Goal: Communication & Community: Ask a question

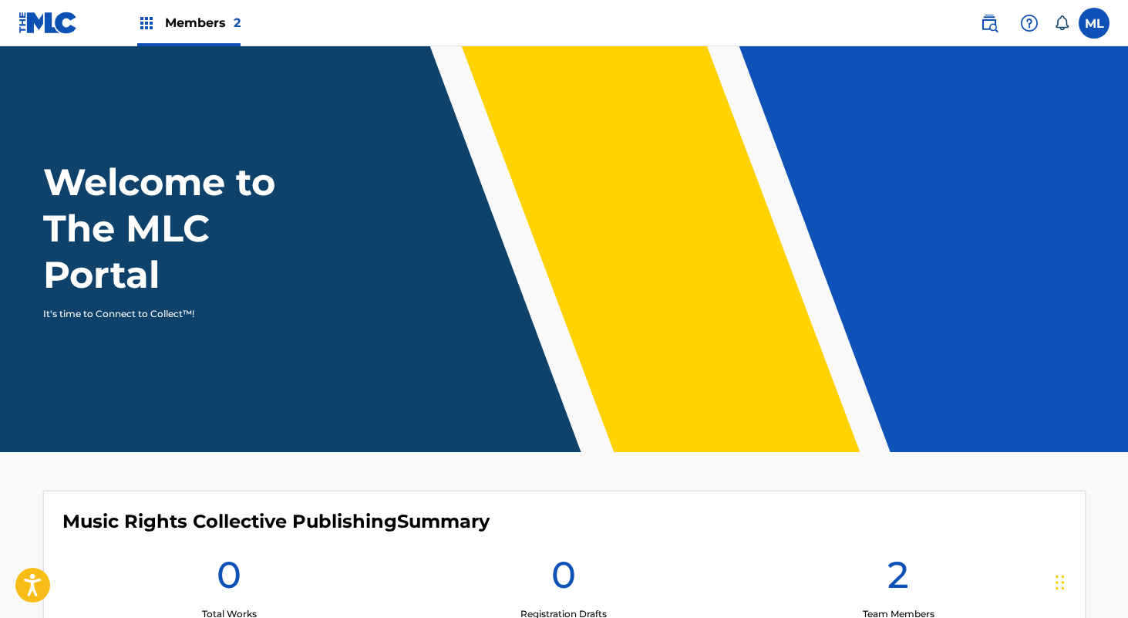
click at [234, 26] on span "2" at bounding box center [237, 22] width 7 height 15
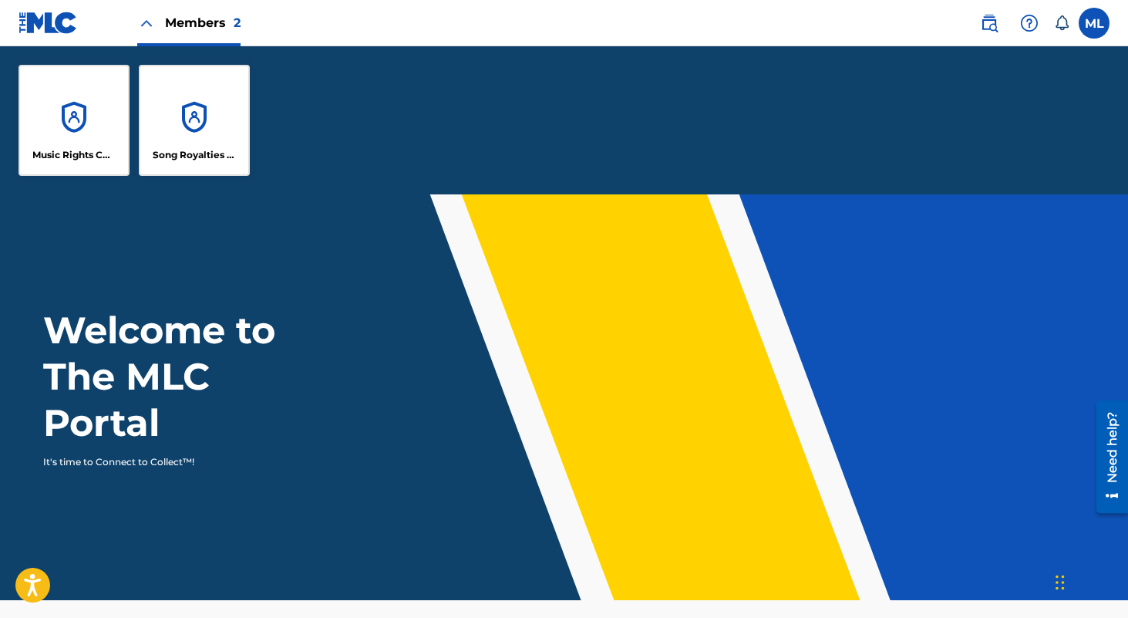
click at [1076, 40] on nav "Members 2 ML ML Michael Lau lau@collectivrights.com Notification Preferences Pr…" at bounding box center [564, 23] width 1128 height 46
click at [1087, 22] on label at bounding box center [1094, 23] width 31 height 31
click at [1094, 23] on input "ML Michael Lau [EMAIL_ADDRESS][DOMAIN_NAME] Notification Preferences Profile Lo…" at bounding box center [1094, 23] width 0 height 0
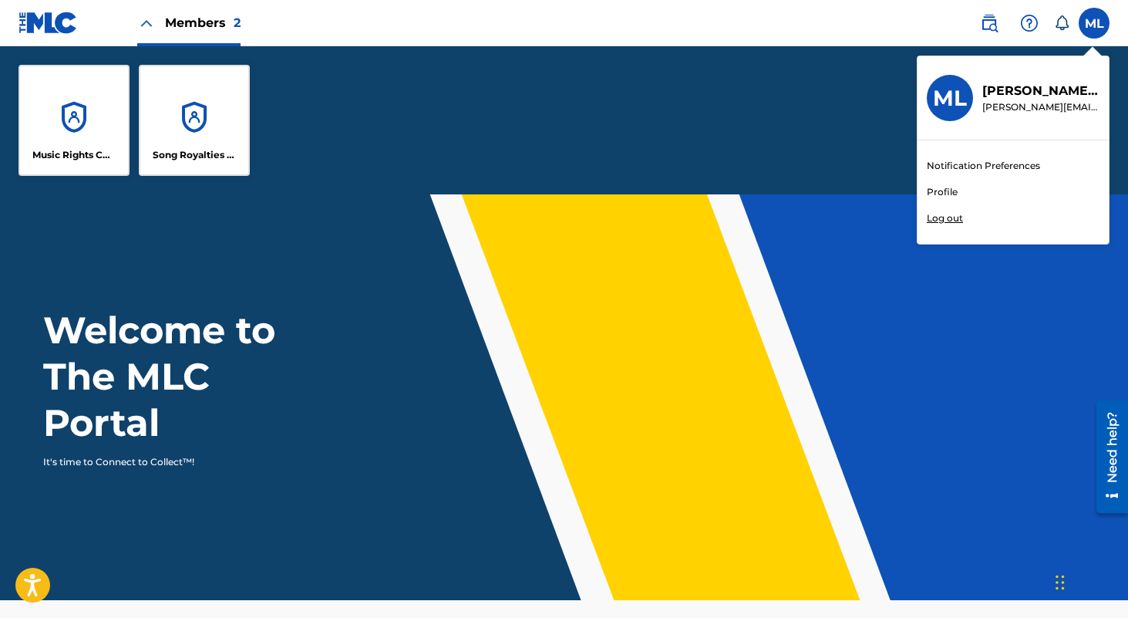
click at [940, 188] on link "Profile" at bounding box center [942, 192] width 31 height 14
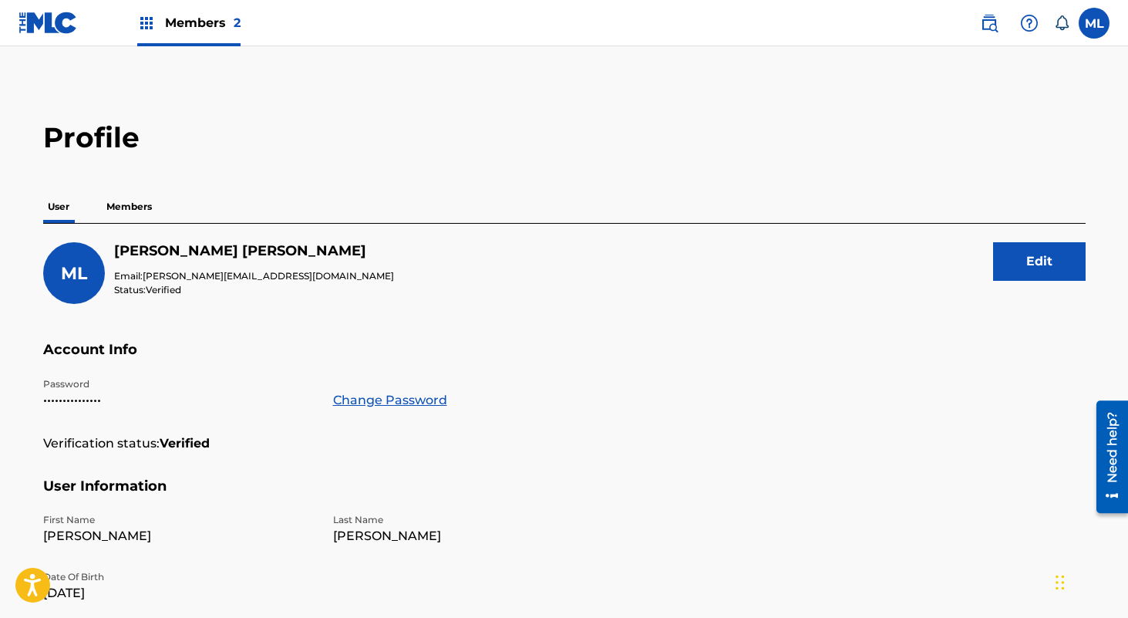
click at [151, 219] on p "Members" at bounding box center [129, 206] width 55 height 32
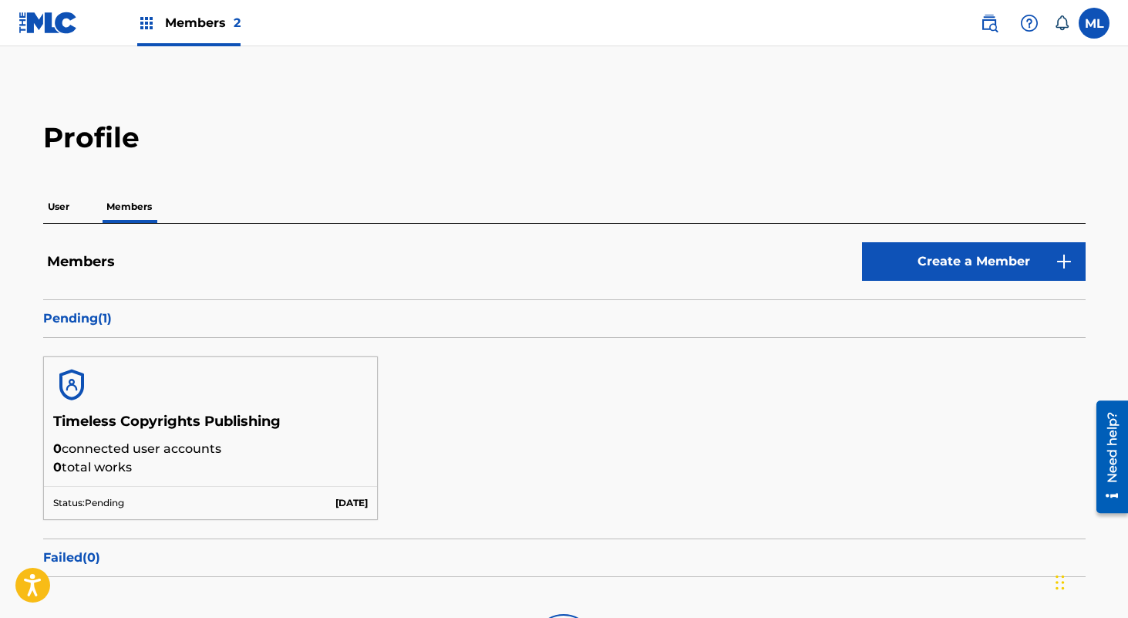
click at [143, 217] on p "Members" at bounding box center [129, 206] width 55 height 32
drag, startPoint x: 290, startPoint y: 417, endPoint x: 52, endPoint y: 417, distance: 238.3
click at [52, 417] on div "Timeless Copyrights Publishing 0 connected user accounts 0 total works" at bounding box center [211, 449] width 334 height 73
copy h5 "Timeless Copyrights Publishing"
click at [1116, 464] on div "Need help?" at bounding box center [1112, 446] width 21 height 71
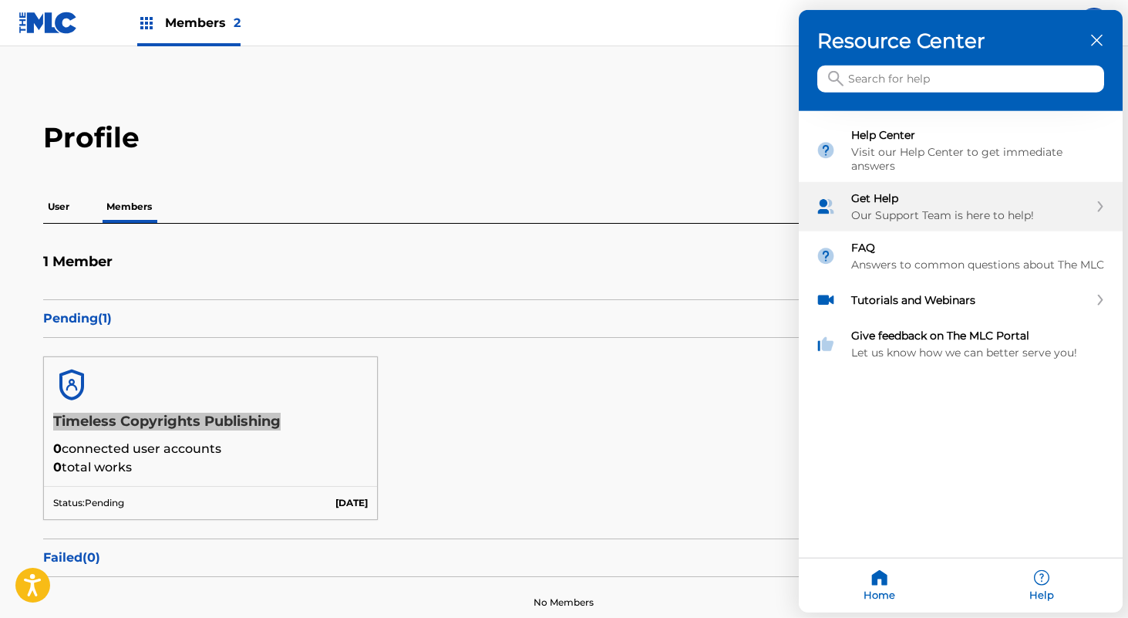
click at [979, 217] on div "Our Support Team is here to help!" at bounding box center [969, 215] width 237 height 14
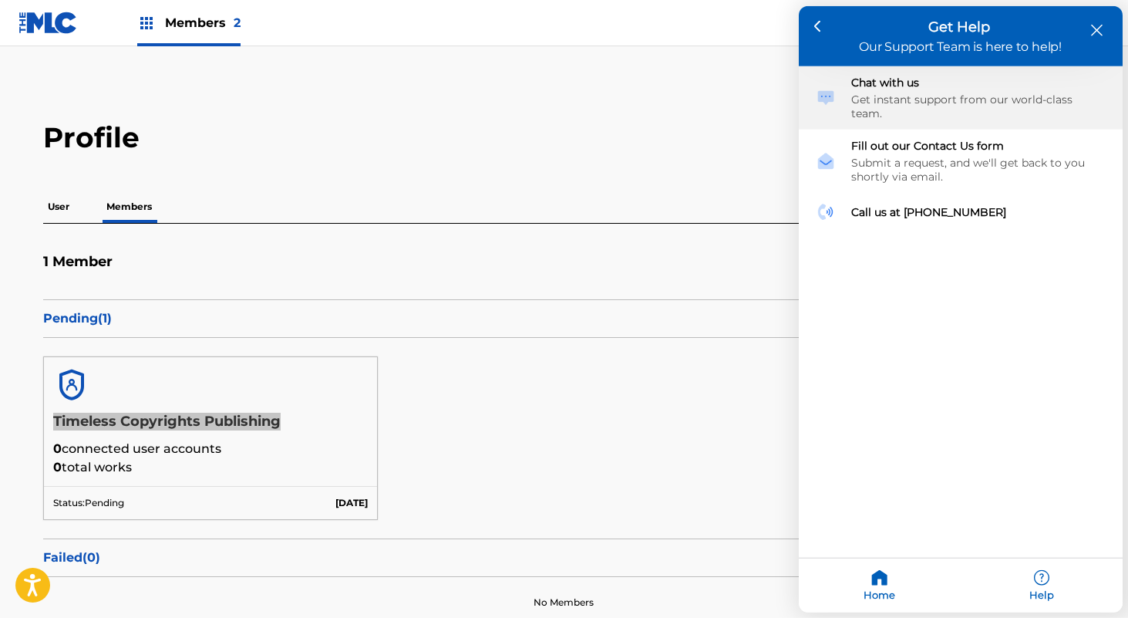
click at [897, 93] on div "Get instant support from our world-class team." at bounding box center [978, 107] width 254 height 28
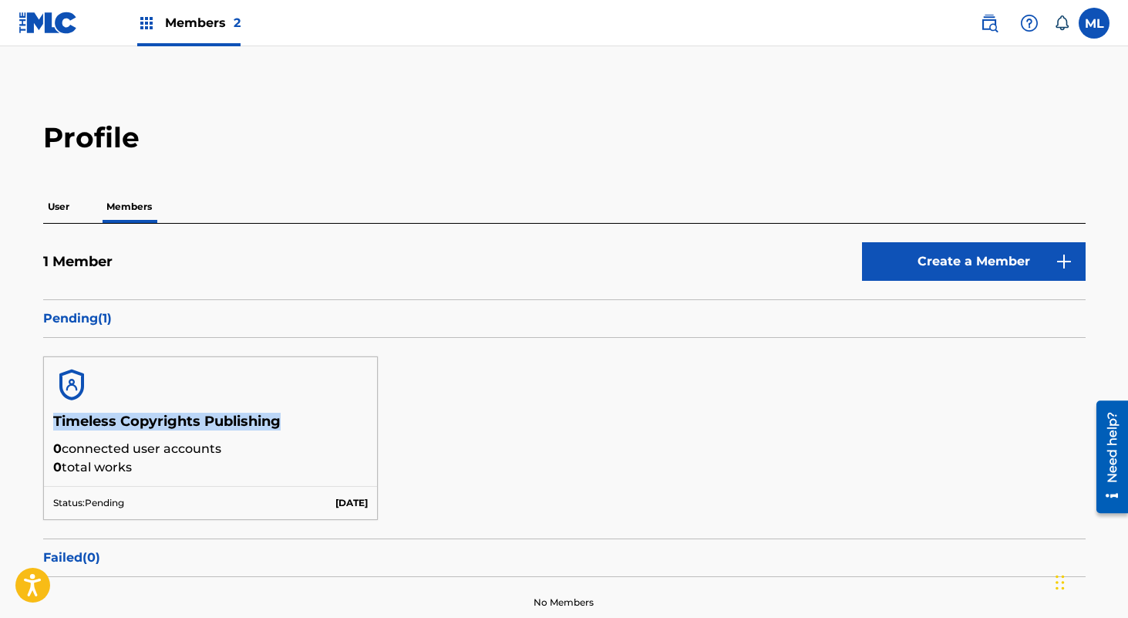
click at [639, 172] on div "Profile User Members 1 Member Create a Member Pending ( 1 ) Timeless Copyrights…" at bounding box center [564, 373] width 1079 height 507
click at [66, 29] on img at bounding box center [48, 23] width 59 height 22
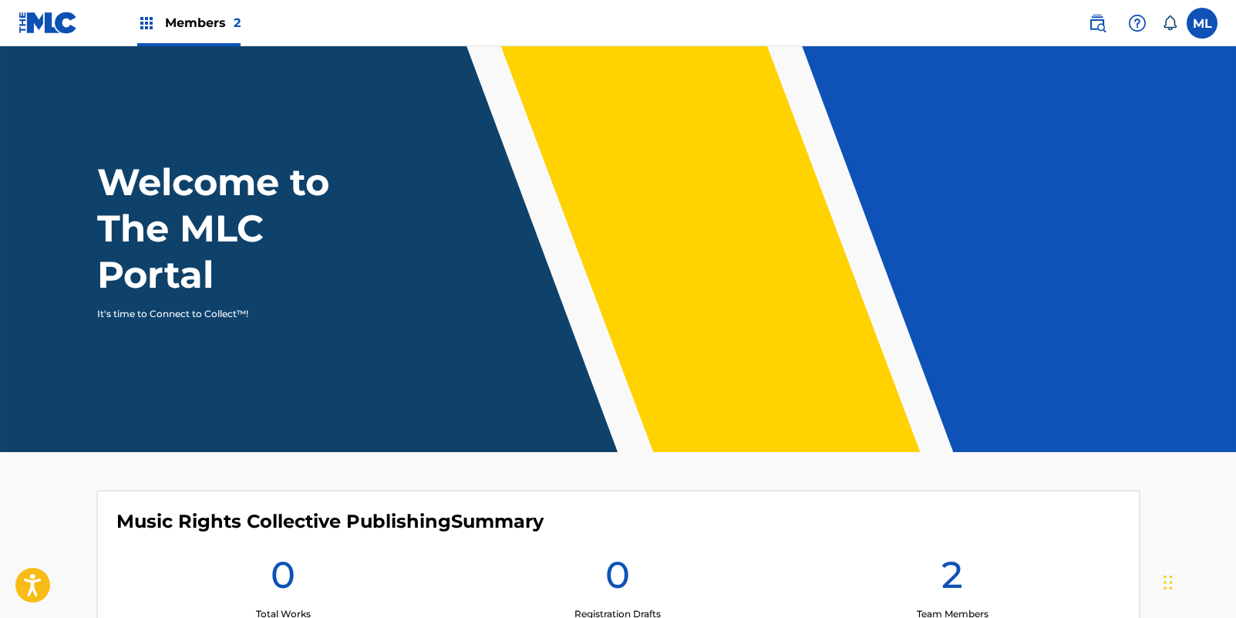
click at [1202, 29] on label at bounding box center [1202, 23] width 31 height 31
click at [1202, 23] on input "ML Michael Lau [EMAIL_ADDRESS][DOMAIN_NAME] Notification Preferences Profile Lo…" at bounding box center [1202, 23] width 0 height 0
click at [1202, 29] on div "ML ML Michael Lau [EMAIL_ADDRESS][DOMAIN_NAME] Notification Preferences Profile…" at bounding box center [1202, 23] width 31 height 31
click at [1225, 455] on div "Need help?" at bounding box center [1220, 446] width 21 height 71
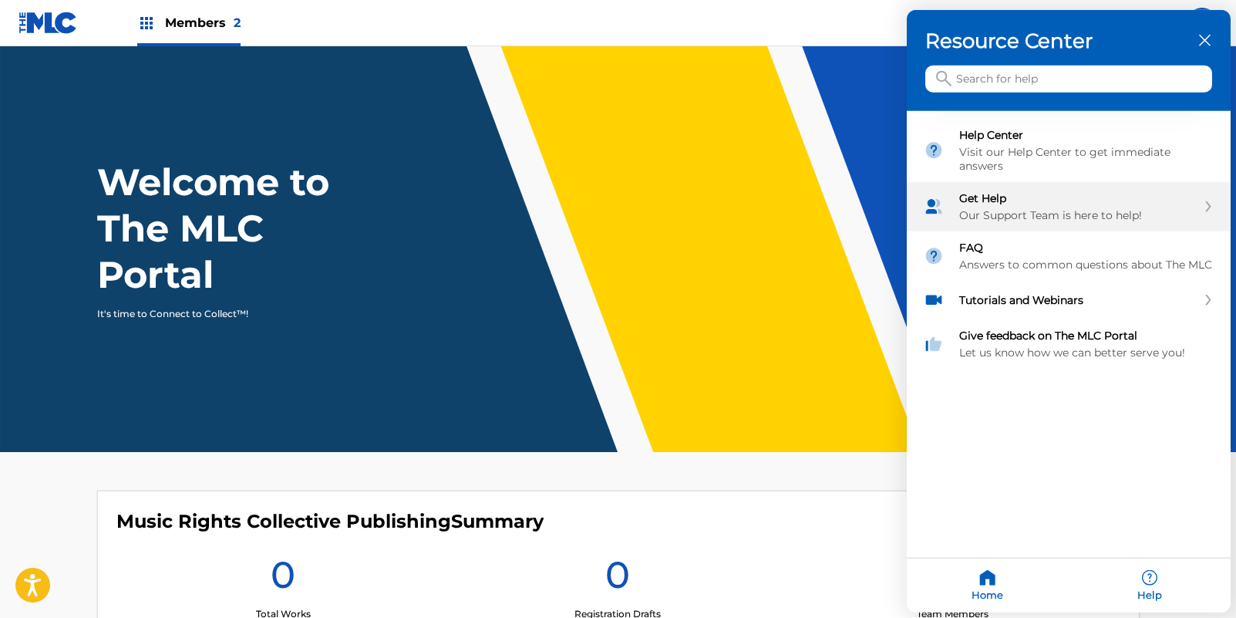
click at [1015, 208] on div "Our Support Team is here to help!" at bounding box center [1077, 215] width 237 height 14
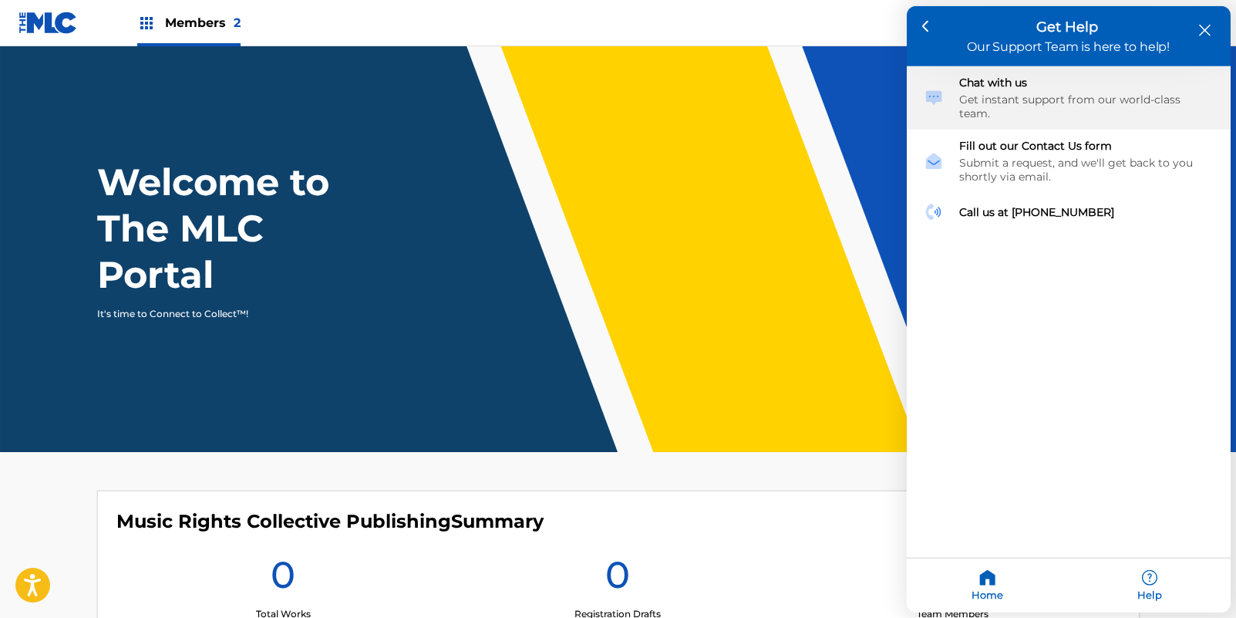
click at [1037, 89] on div "Chat with us Get instant support from our world-class team." at bounding box center [1086, 98] width 254 height 45
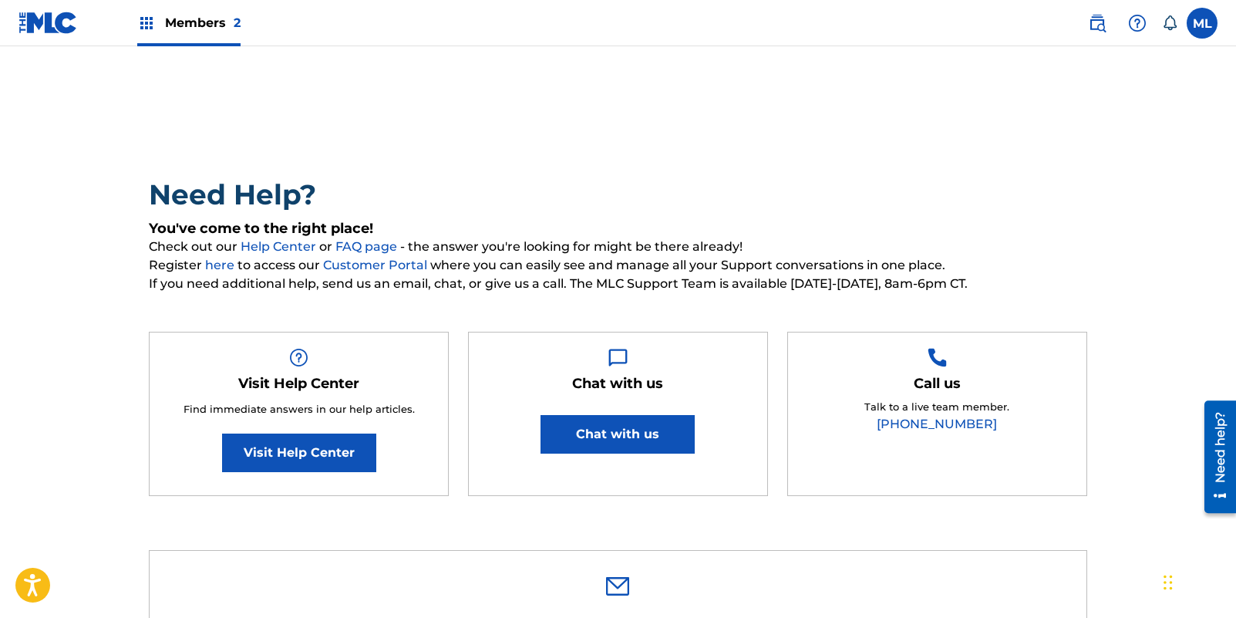
click at [648, 434] on button "Chat with us" at bounding box center [618, 434] width 154 height 39
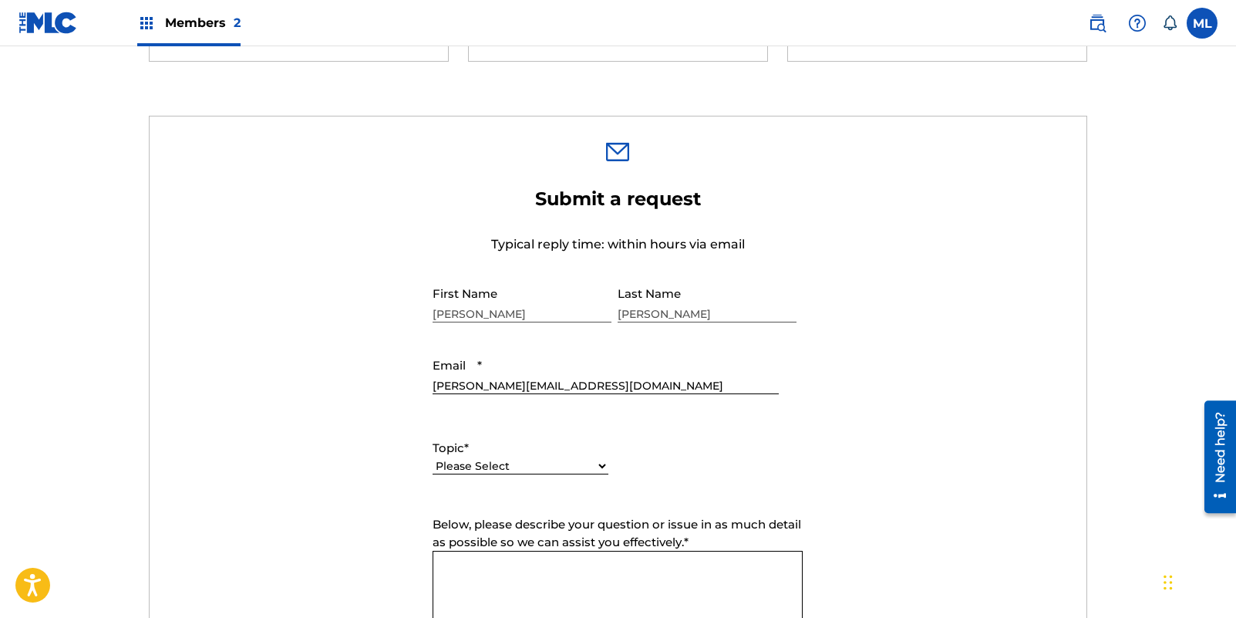
scroll to position [435, 0]
click at [534, 469] on select "Please Select I need help with my account I need help with managing my catalog …" at bounding box center [521, 465] width 176 height 16
select select "I need help with my account"
click at [433, 458] on select "Please Select I need help with my account I need help with managing my catalog …" at bounding box center [521, 465] width 176 height 16
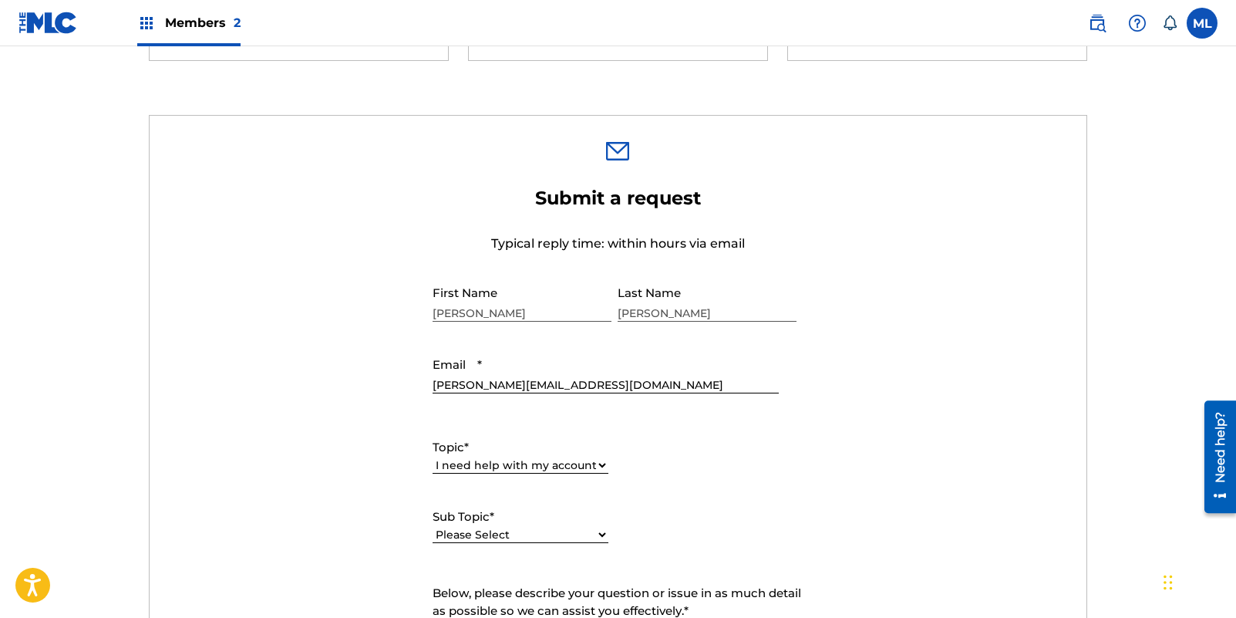
scroll to position [558, 0]
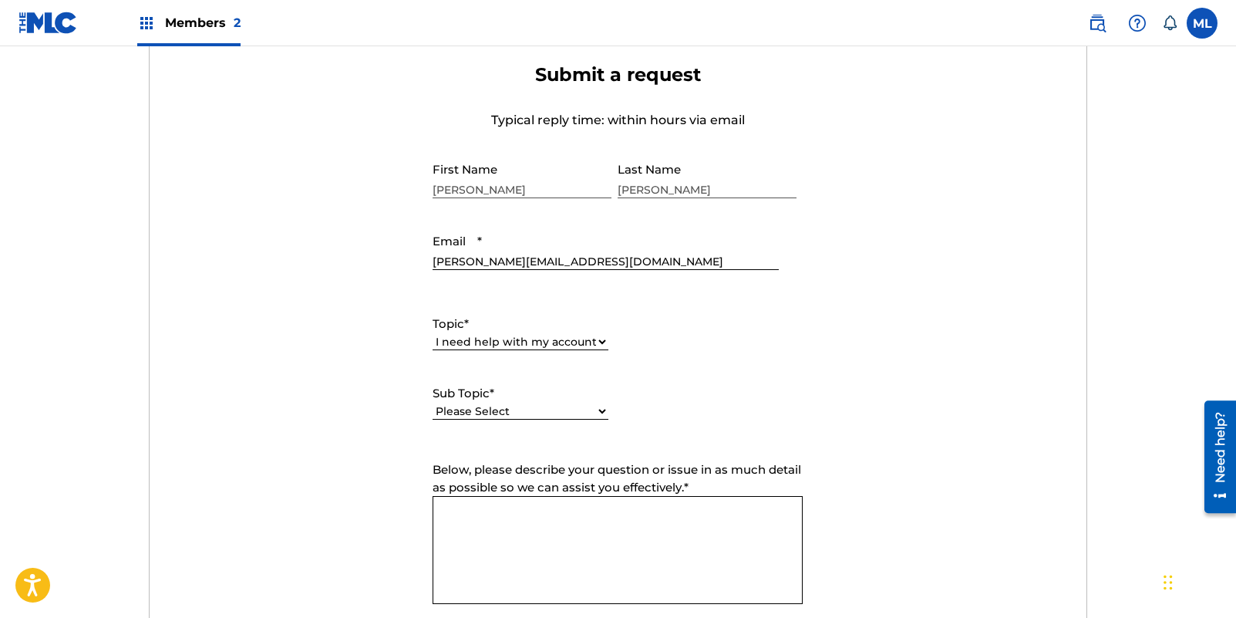
click at [567, 406] on select "Please Select I need help with my user account I can't log in to my user accoun…" at bounding box center [521, 411] width 176 height 16
select select "I need help with my Member account"
click at [433, 404] on select "Please Select I need help with my user account I can't log in to my user accoun…" at bounding box center [521, 411] width 176 height 16
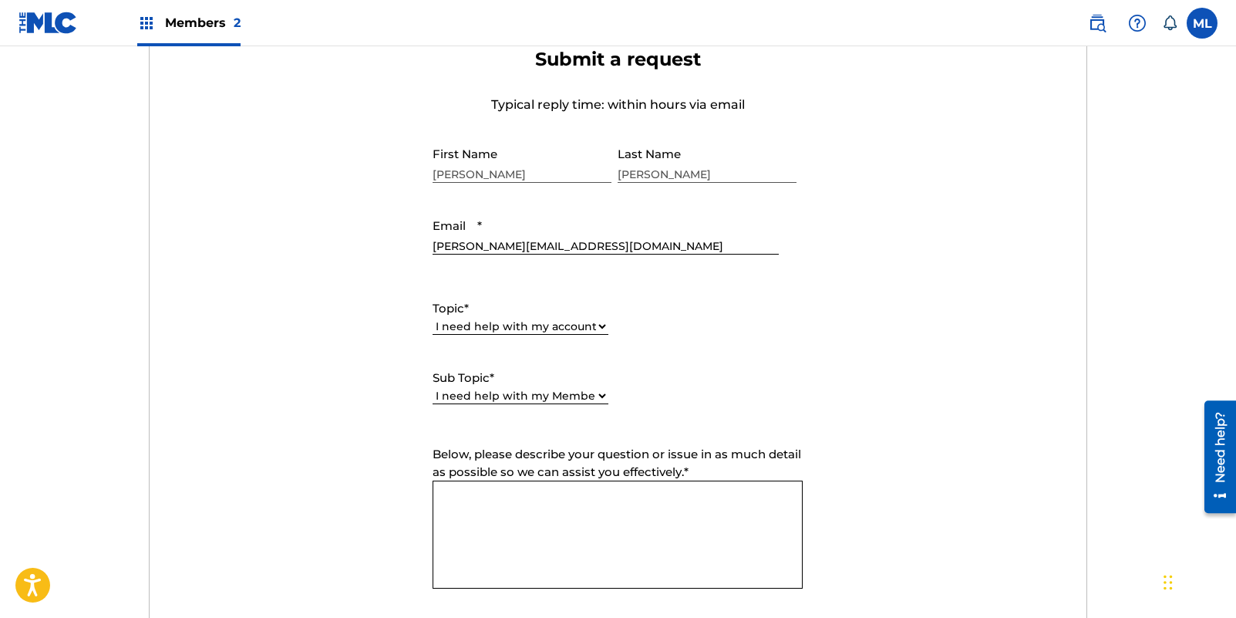
scroll to position [689, 0]
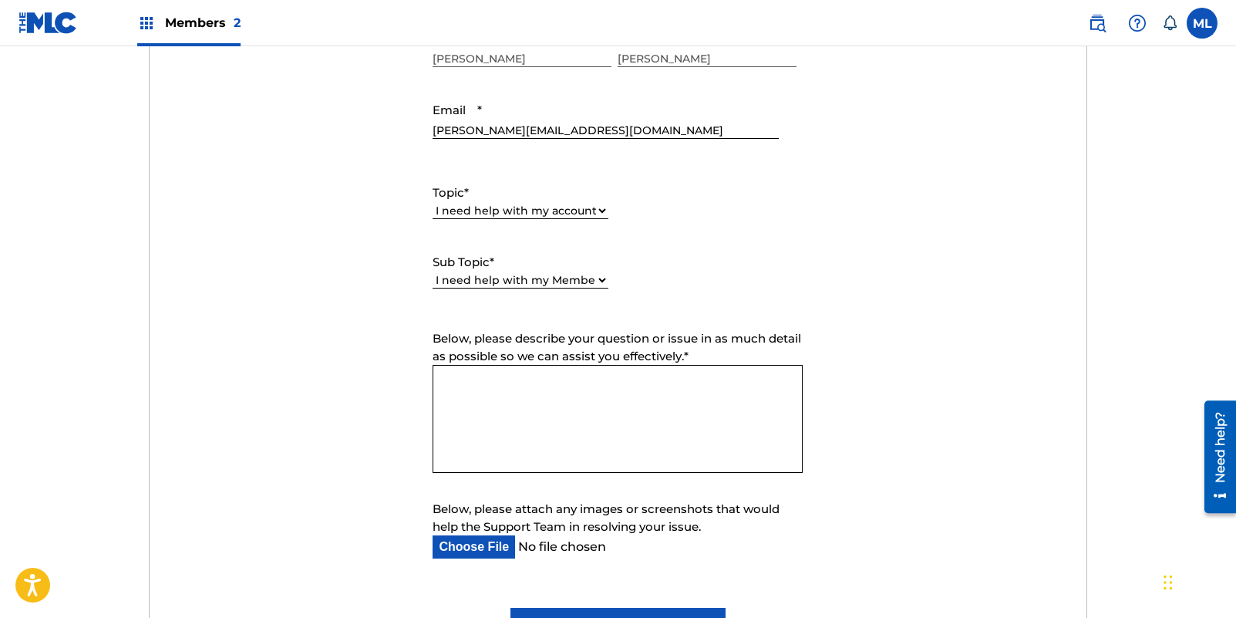
click at [575, 409] on textarea "Below, please describe your question or issue in as much detail as possible so …" at bounding box center [618, 419] width 370 height 108
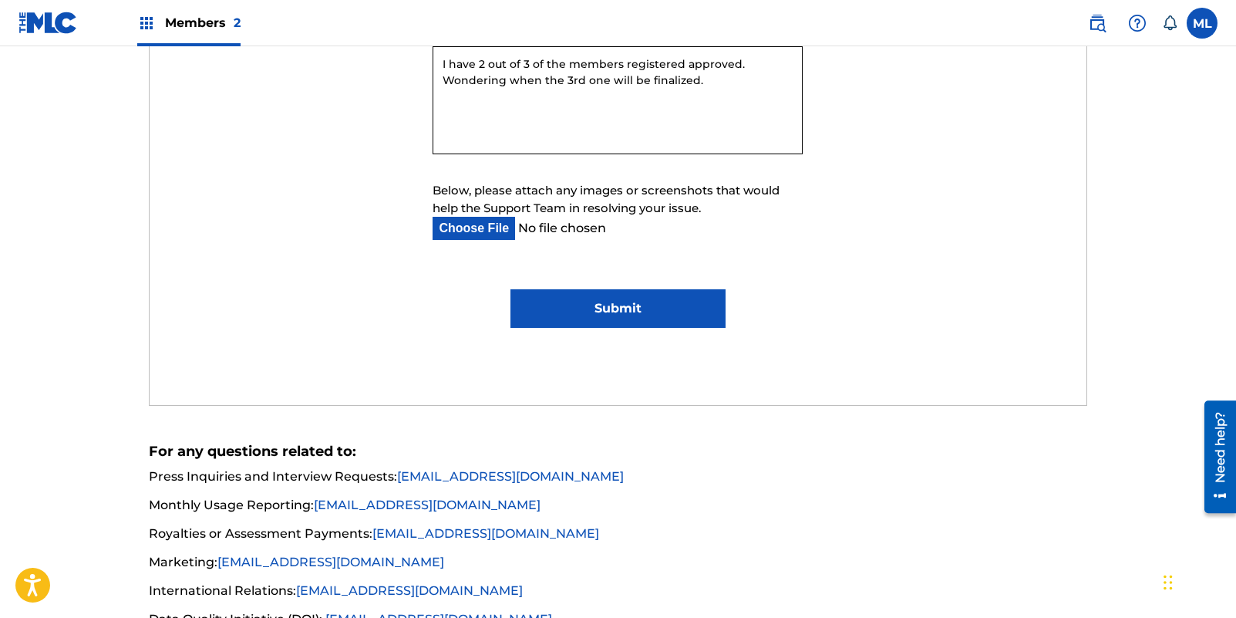
type textarea "I have 2 out of 3 of the members registered approved. Wondering when the 3rd on…"
click at [617, 322] on input "Submit" at bounding box center [617, 308] width 215 height 39
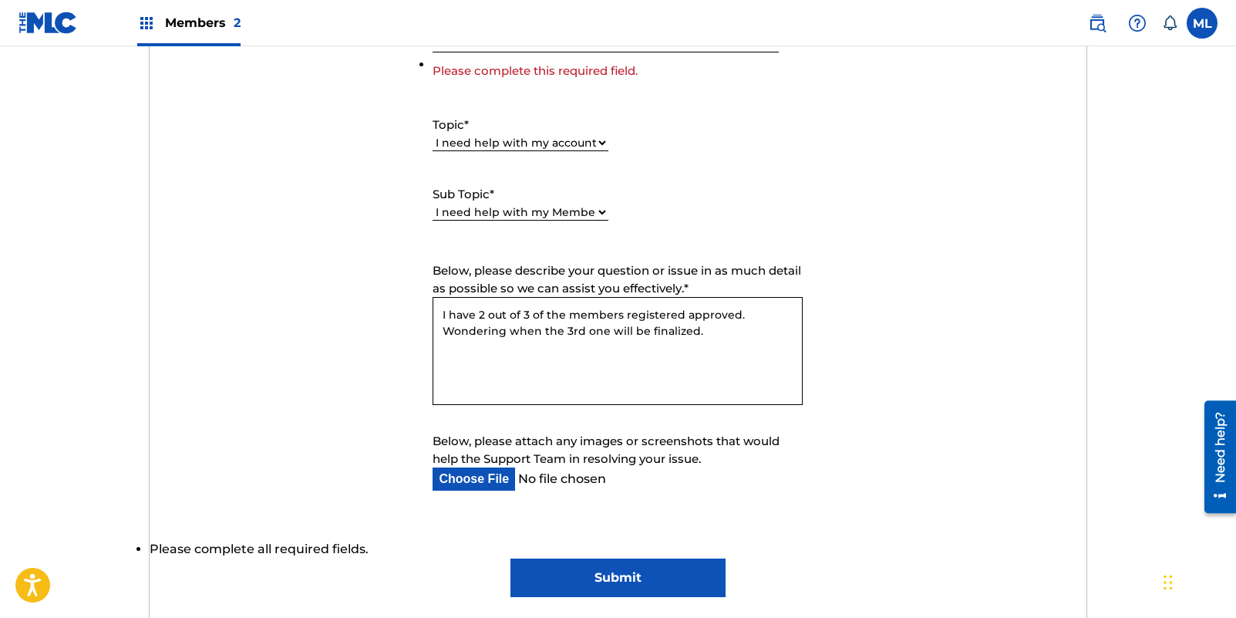
scroll to position [520, 0]
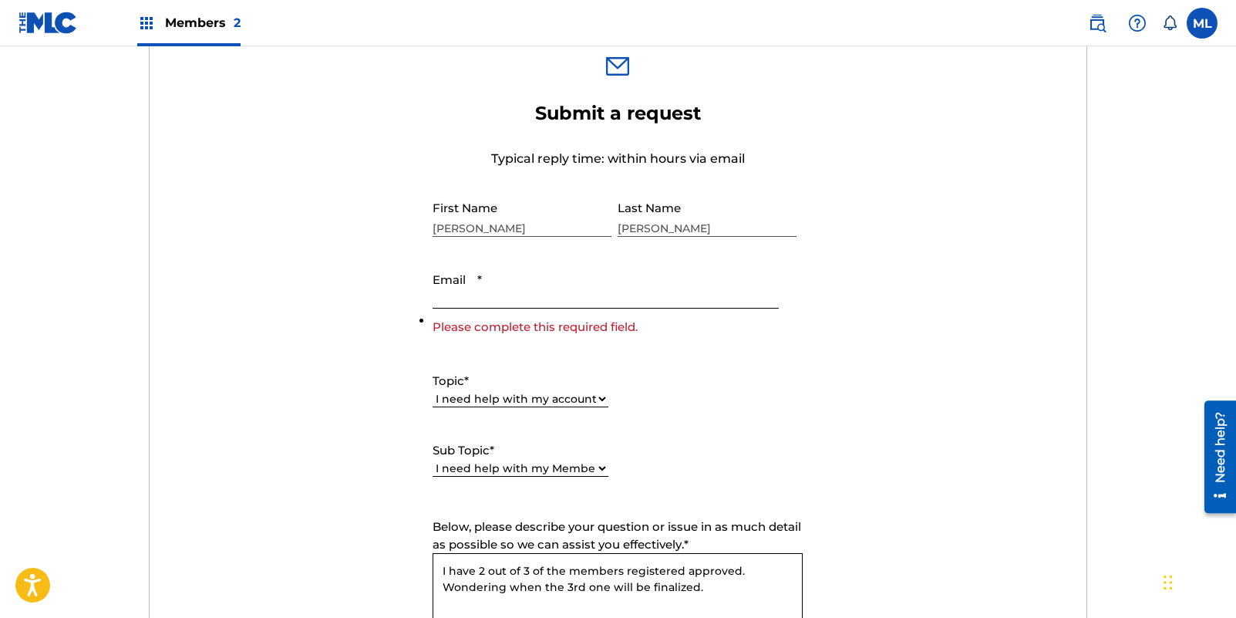
click at [544, 285] on input "Email *" at bounding box center [605, 286] width 345 height 44
type input "[PERSON_NAME][EMAIL_ADDRESS][DOMAIN_NAME]"
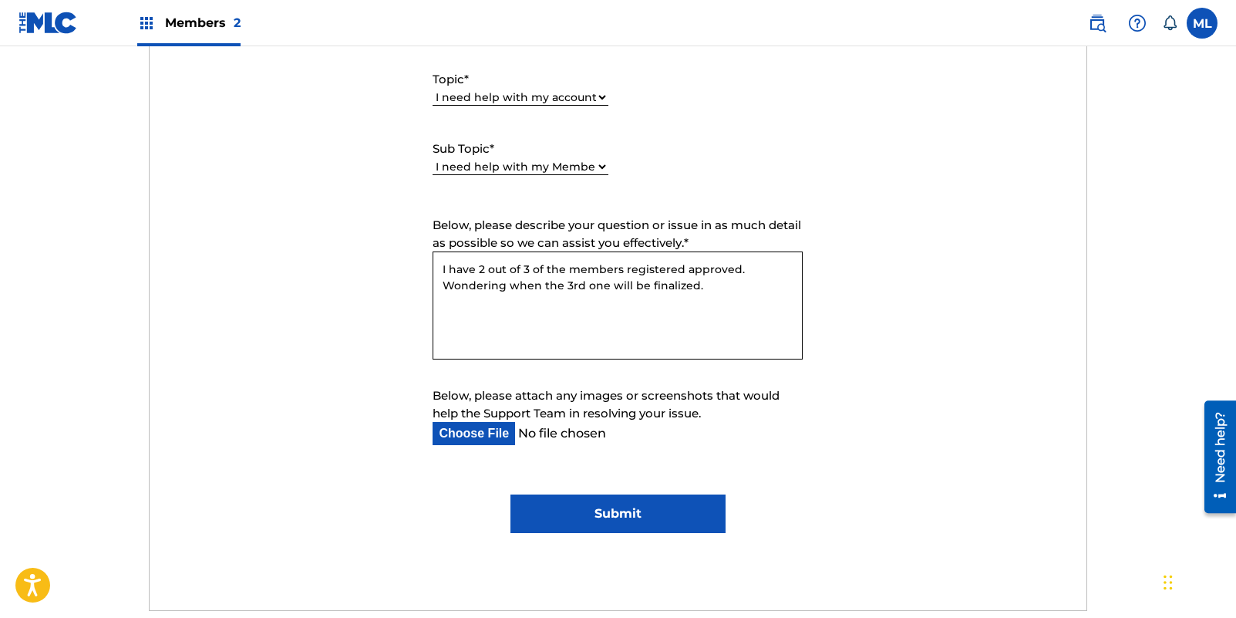
scroll to position [1026, 0]
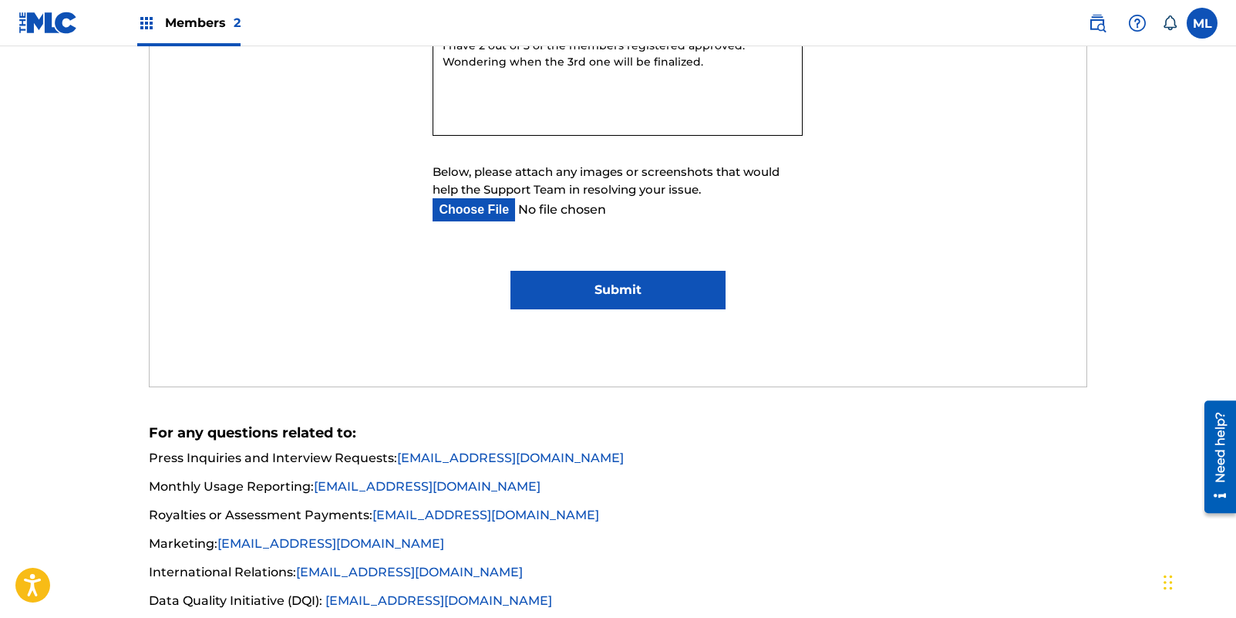
click at [654, 291] on input "Submit" at bounding box center [617, 290] width 215 height 39
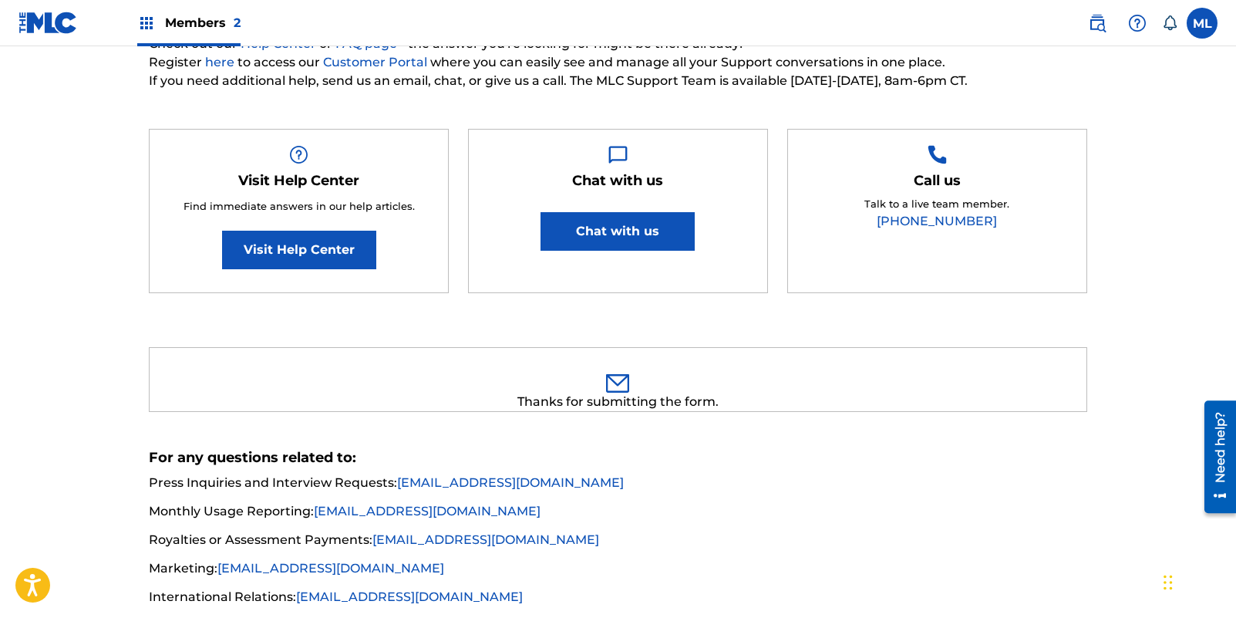
scroll to position [0, 0]
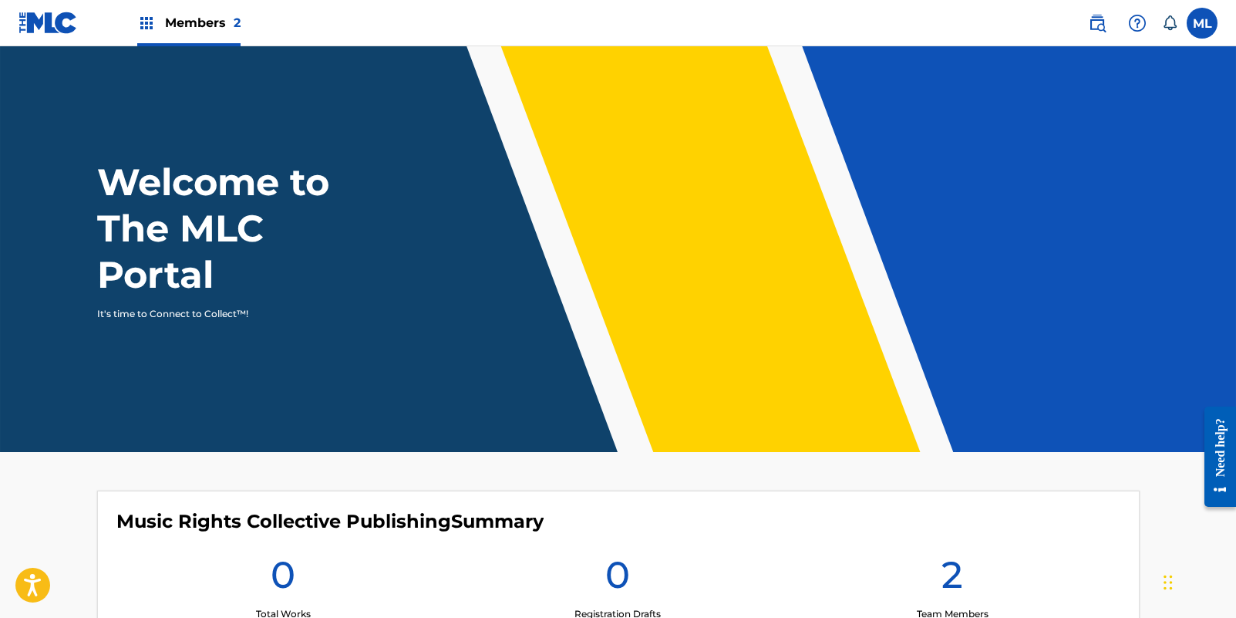
click at [1218, 456] on div "Need help?" at bounding box center [1220, 446] width 21 height 59
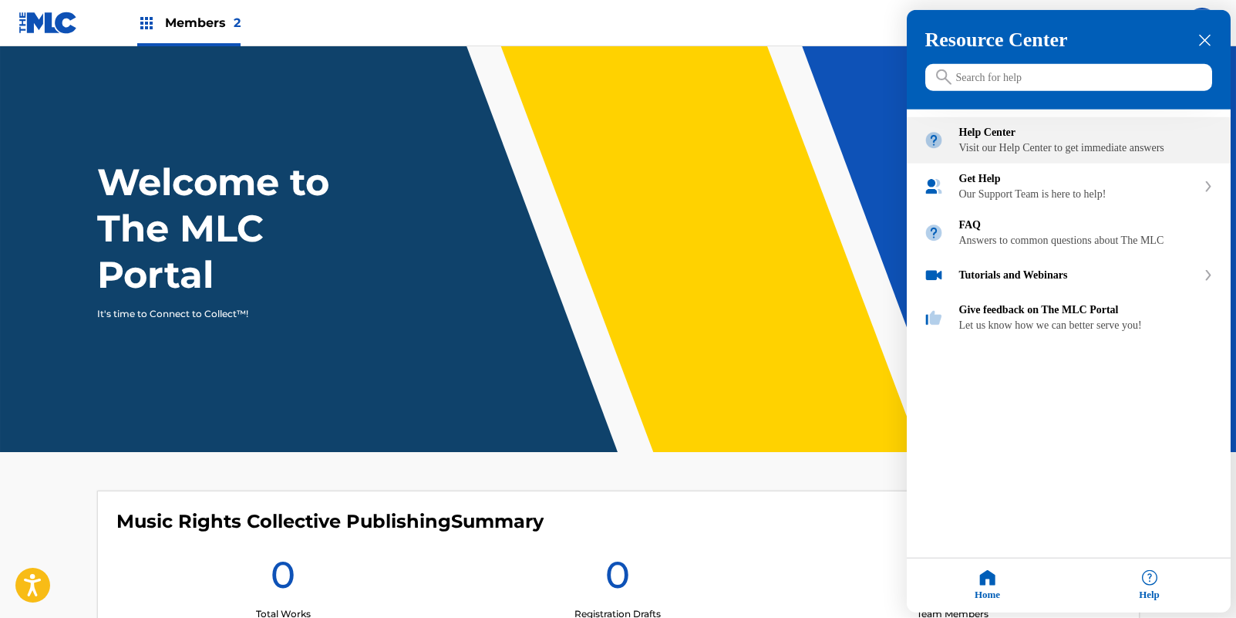
click at [1014, 154] on div "Visit our Help Center to get immediate answers" at bounding box center [1086, 148] width 254 height 12
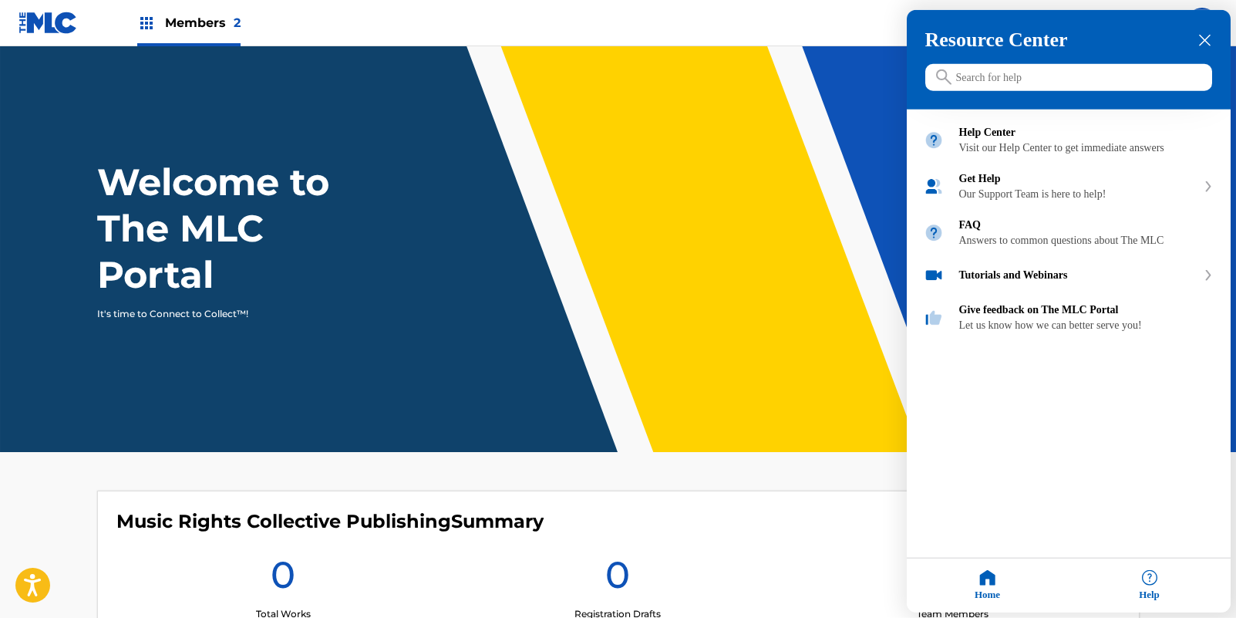
click at [1202, 42] on icon "close resource center" at bounding box center [1205, 41] width 12 height 12
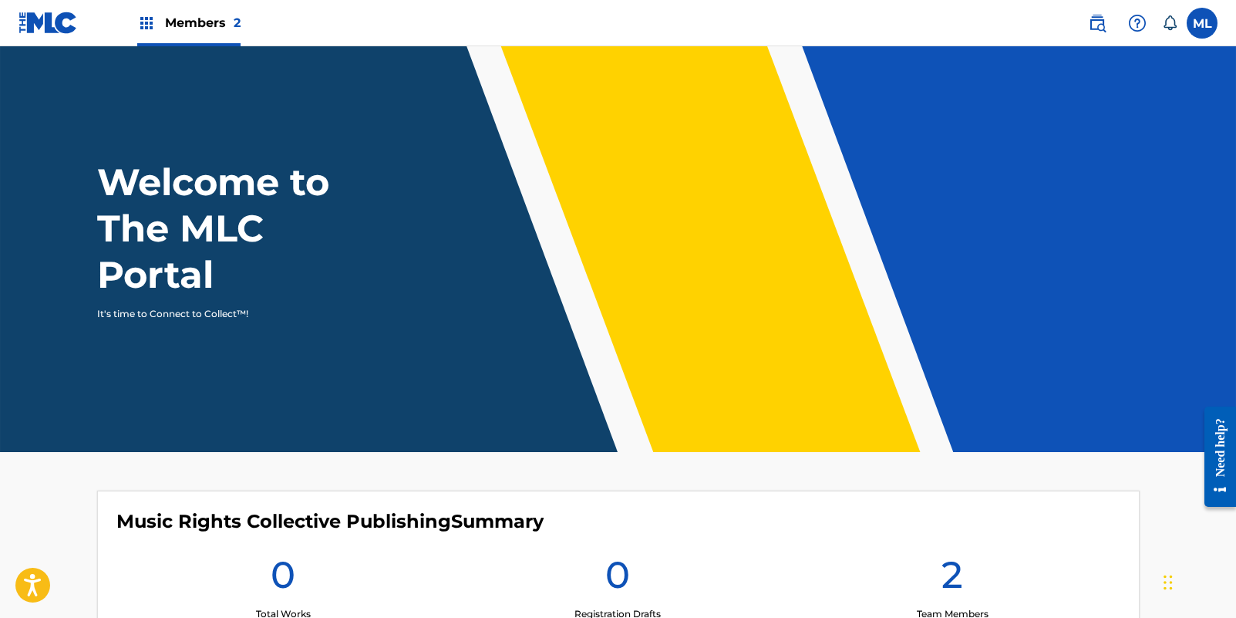
click at [688, 112] on header "Welcome to The MLC Portal It's time to Connect to Collect™!" at bounding box center [618, 249] width 1236 height 406
